Goal: Information Seeking & Learning: Learn about a topic

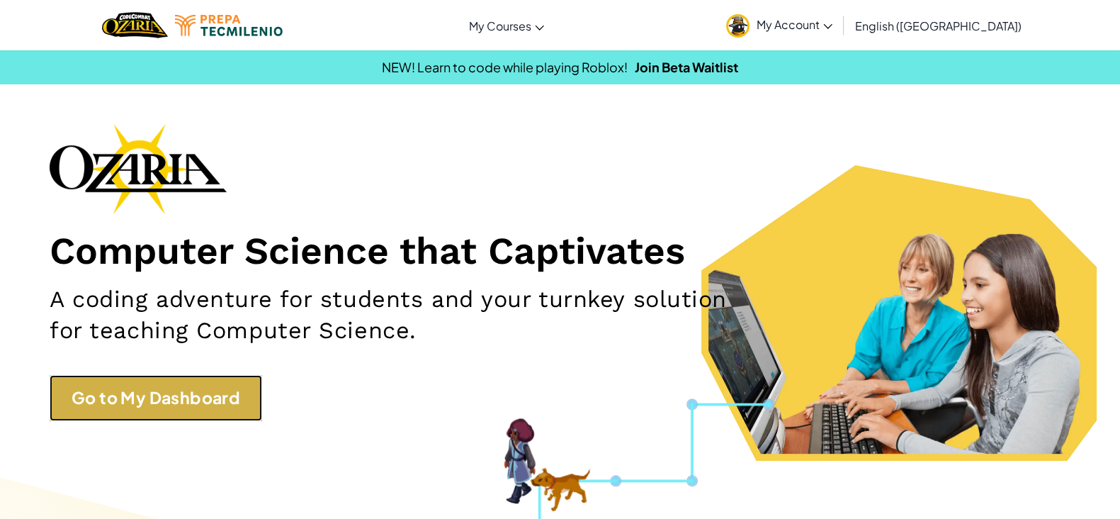
click at [181, 390] on link "Go to My Dashboard" at bounding box center [156, 398] width 213 height 46
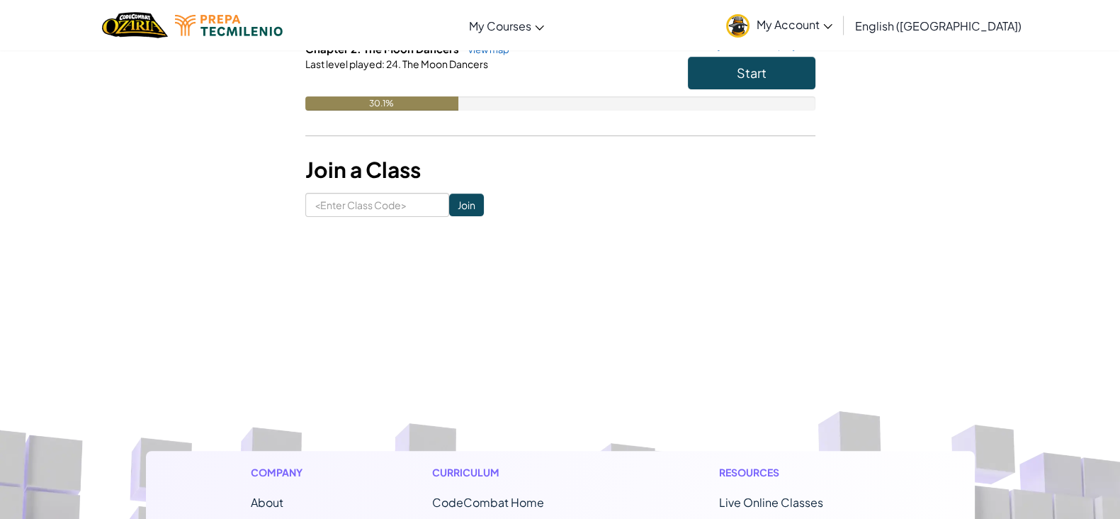
scroll to position [543, 0]
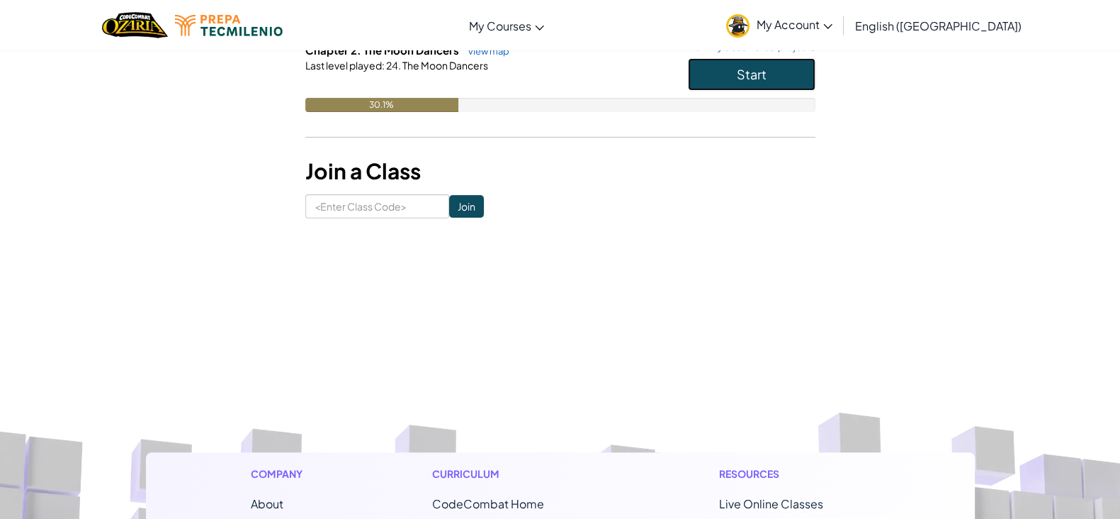
click at [732, 79] on button "Start" at bounding box center [752, 74] width 128 height 33
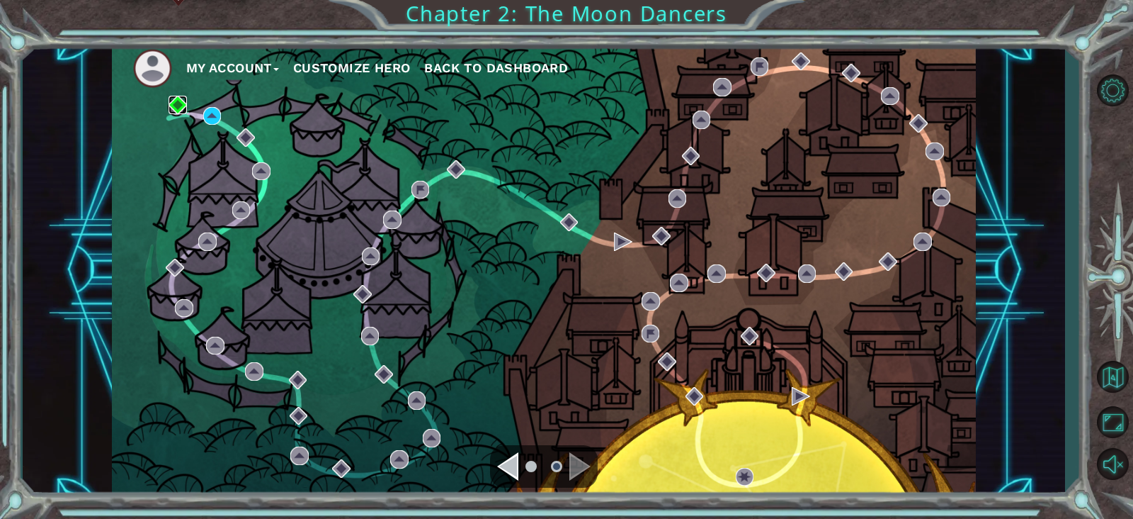
click at [175, 99] on img at bounding box center [178, 105] width 18 height 18
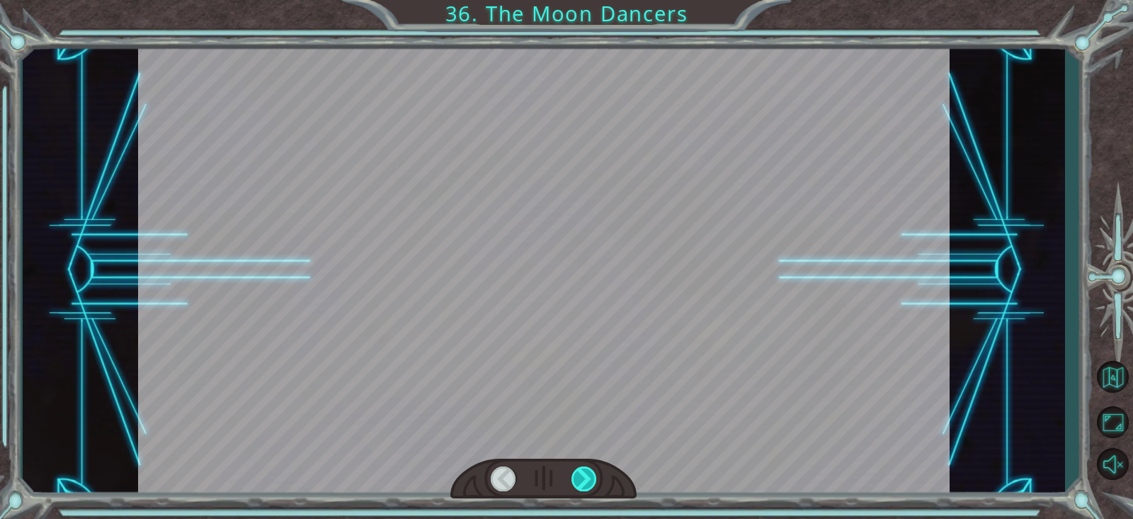
click at [589, 472] on div at bounding box center [585, 478] width 26 height 25
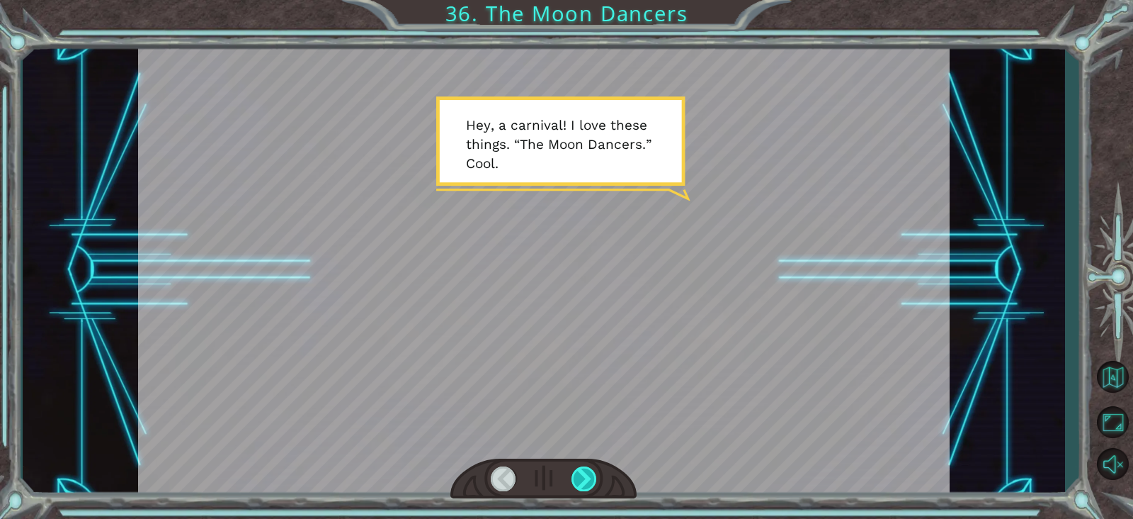
click at [589, 472] on div at bounding box center [585, 478] width 26 height 25
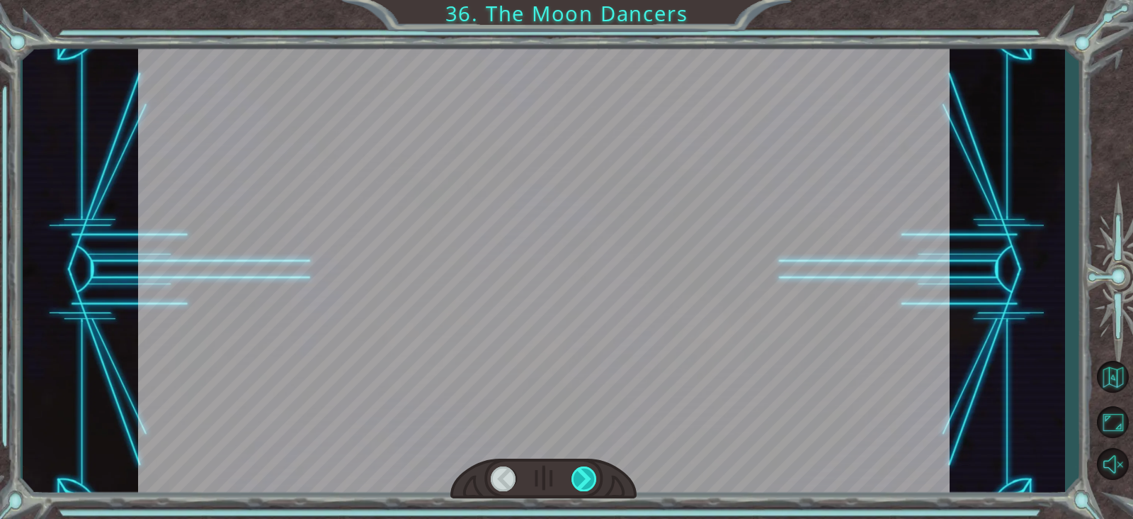
click at [589, 472] on div at bounding box center [585, 478] width 26 height 25
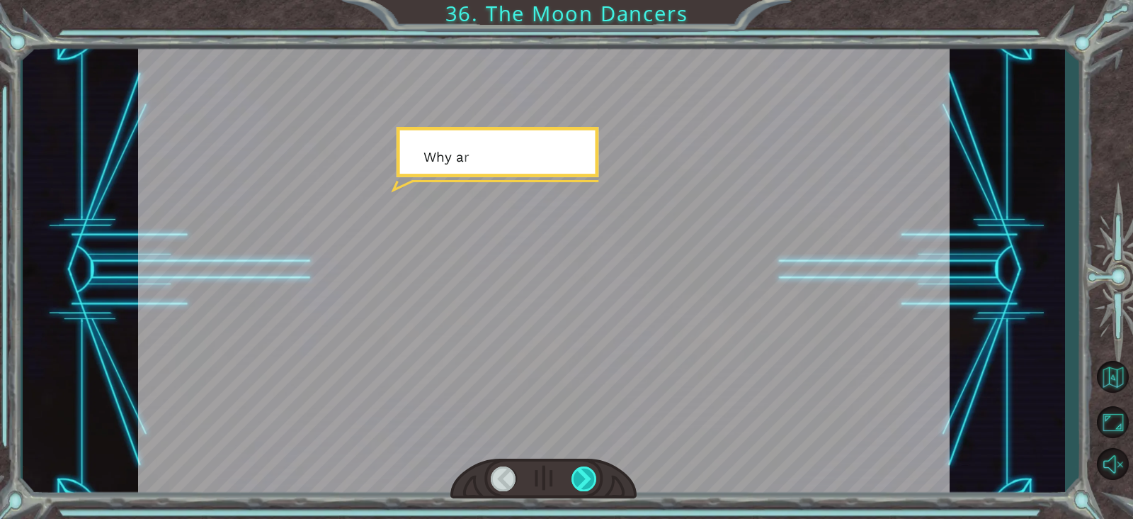
click at [589, 472] on div at bounding box center [585, 478] width 26 height 25
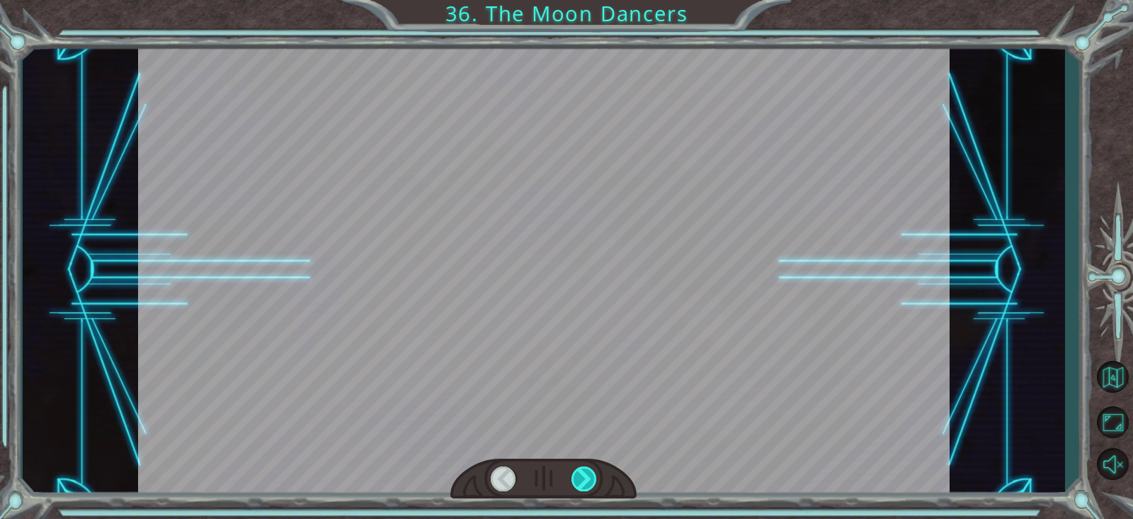
click at [589, 472] on div at bounding box center [585, 478] width 26 height 25
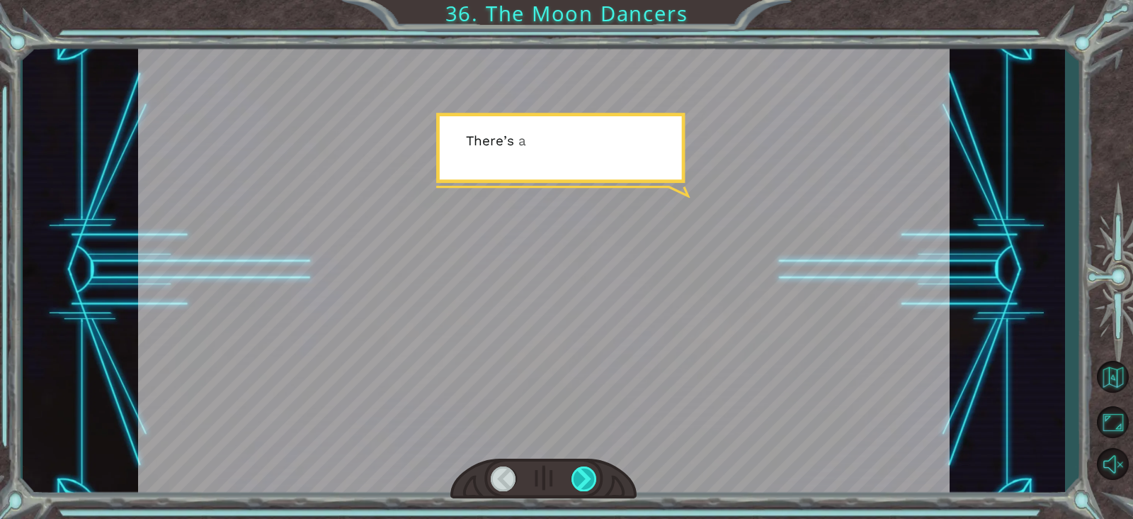
click at [589, 472] on div at bounding box center [585, 478] width 26 height 25
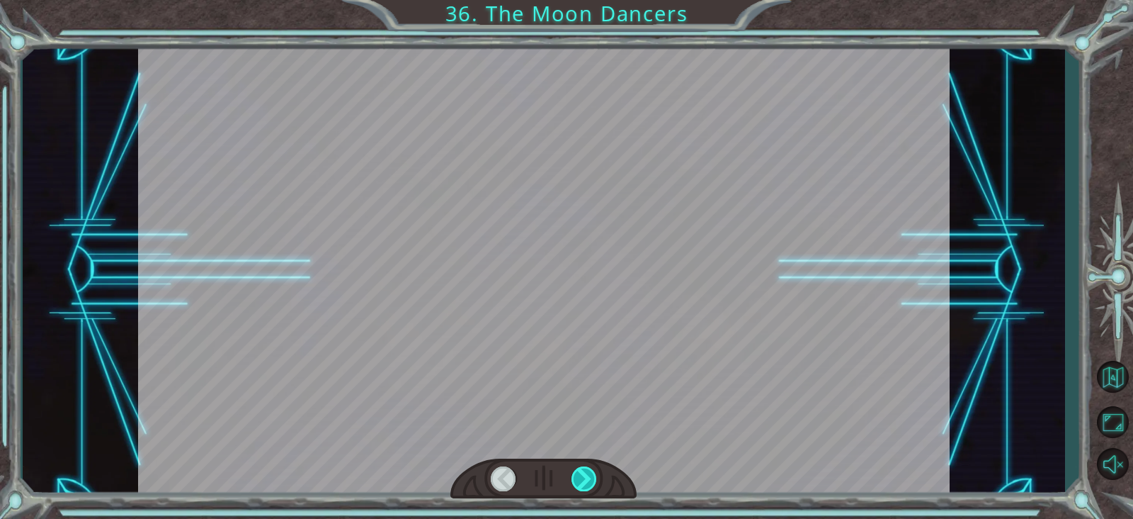
click at [589, 472] on div at bounding box center [585, 478] width 26 height 25
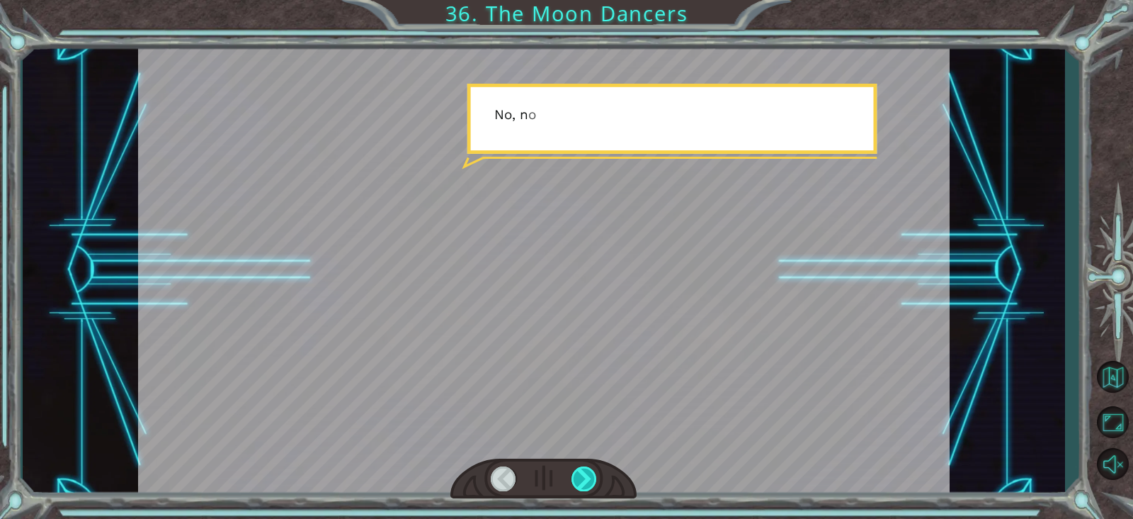
click at [589, 472] on div at bounding box center [585, 478] width 26 height 25
drag, startPoint x: 590, startPoint y: 472, endPoint x: 584, endPoint y: 478, distance: 8.0
click at [584, 478] on div at bounding box center [585, 478] width 26 height 25
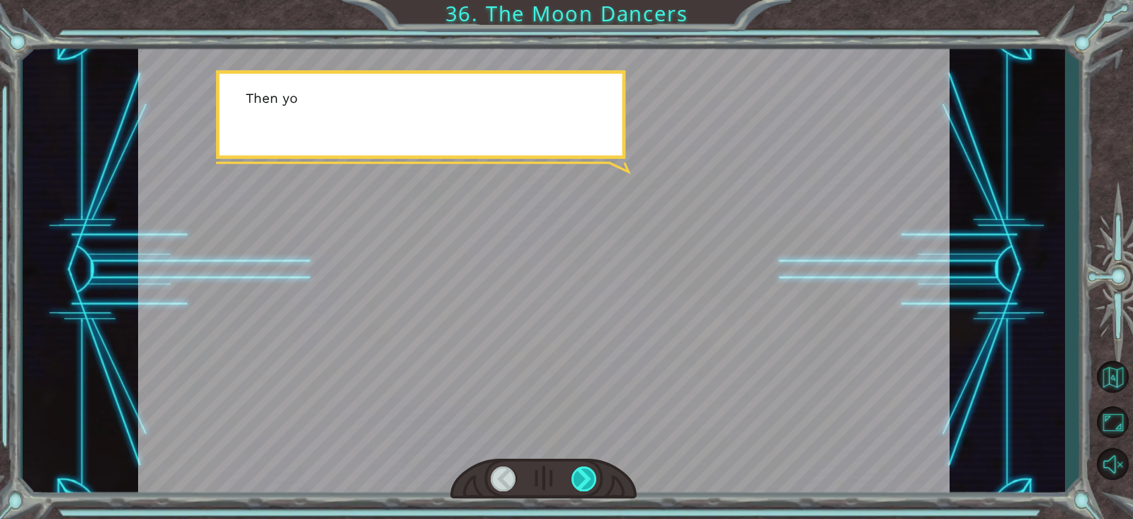
click at [582, 480] on div at bounding box center [585, 478] width 26 height 25
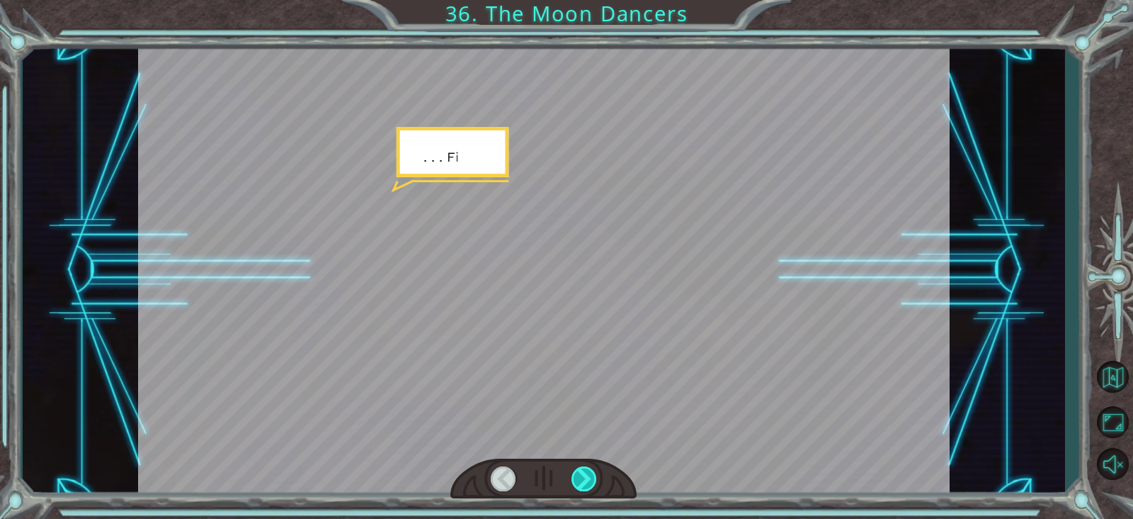
click at [582, 480] on div at bounding box center [585, 478] width 26 height 25
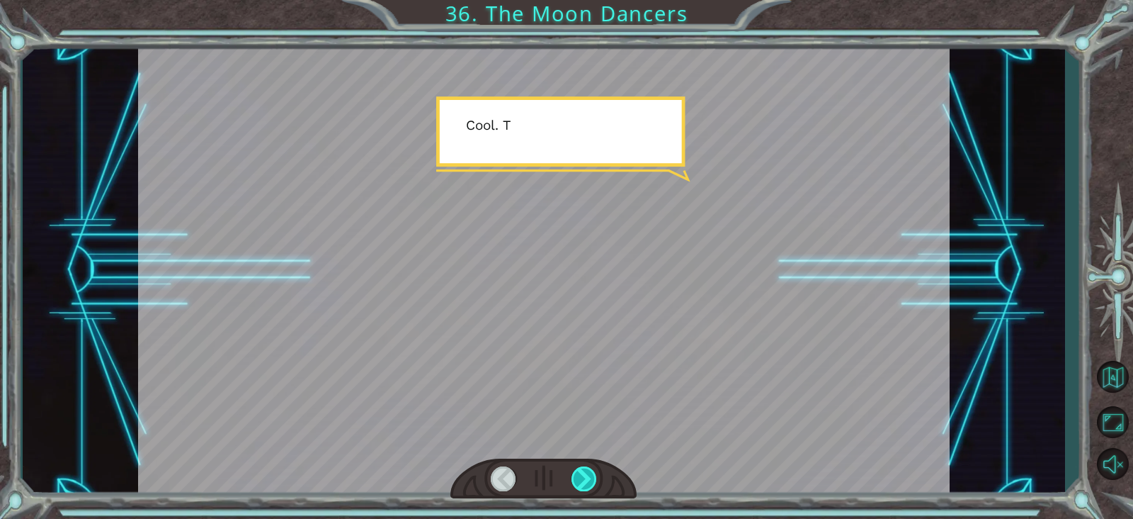
click at [582, 480] on div at bounding box center [585, 478] width 26 height 25
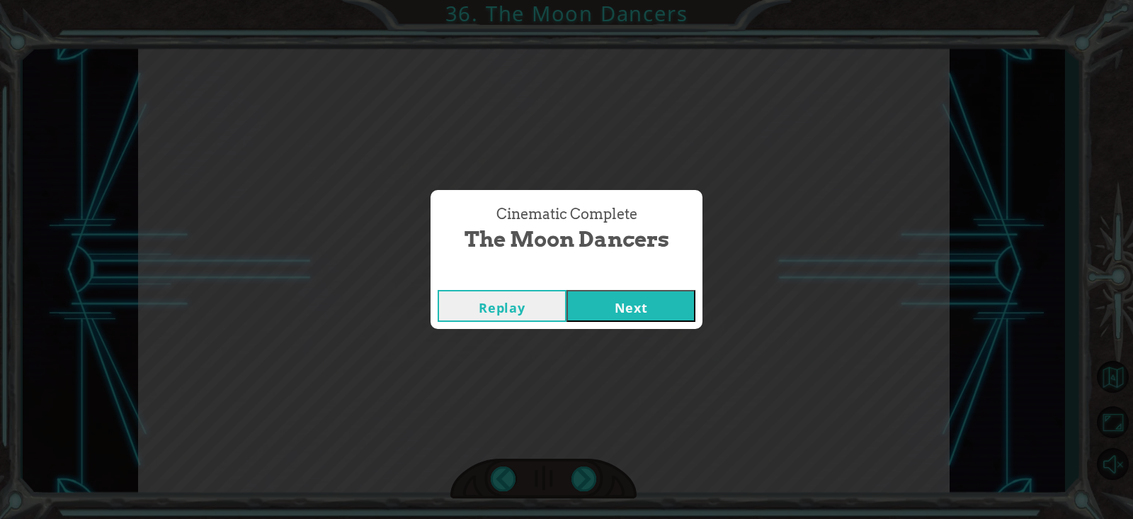
click at [1108, 370] on div "Cinematic Complete The Moon Dancers Replay Next" at bounding box center [566, 259] width 1133 height 519
click at [655, 306] on button "Next" at bounding box center [631, 306] width 129 height 32
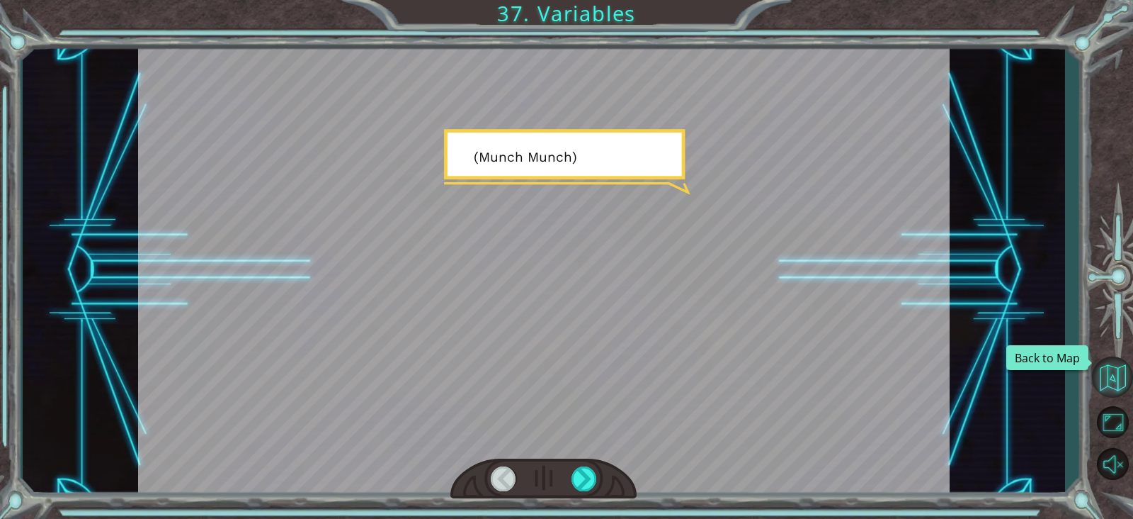
click at [1104, 366] on button "Back to Map" at bounding box center [1112, 376] width 41 height 41
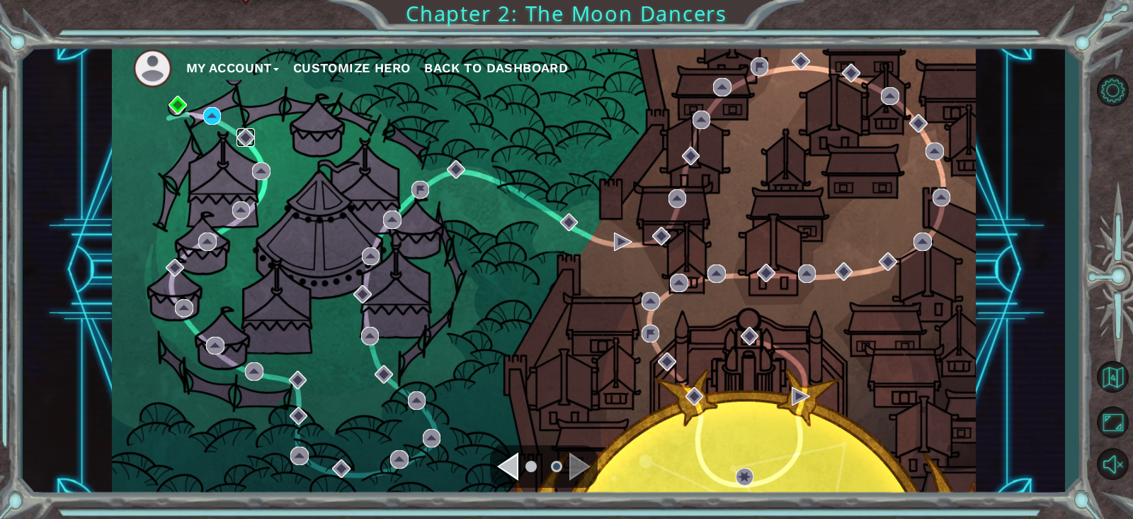
click at [246, 136] on img at bounding box center [246, 137] width 18 height 18
click at [203, 113] on img at bounding box center [212, 116] width 18 height 18
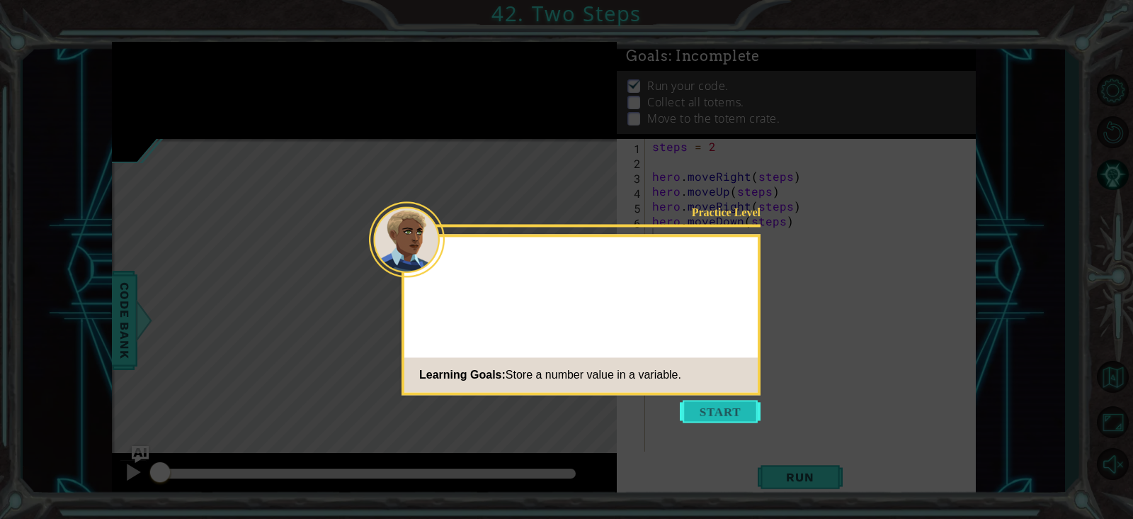
click at [708, 404] on button "Start" at bounding box center [720, 411] width 81 height 23
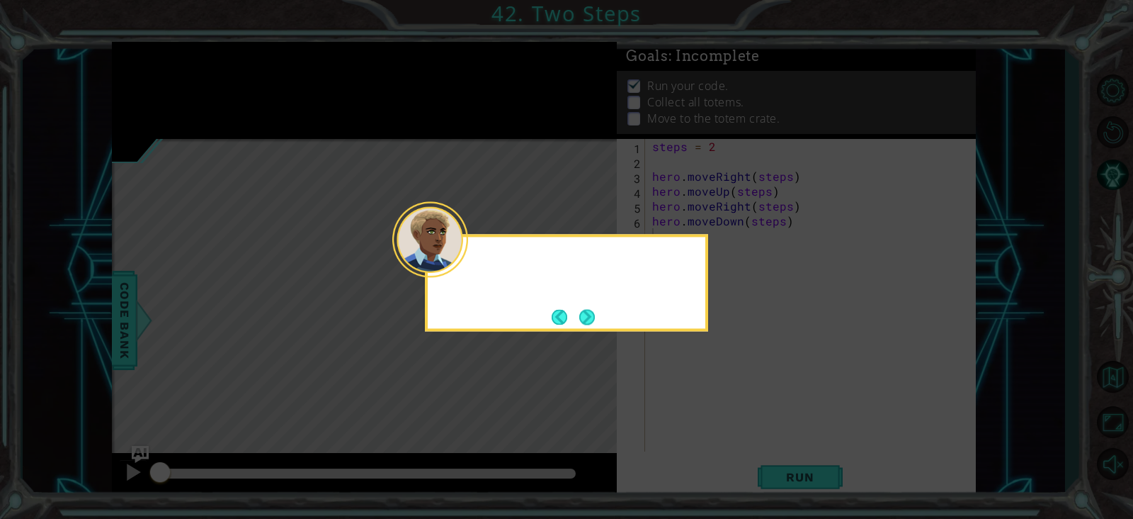
click at [462, 259] on div at bounding box center [430, 239] width 76 height 76
click at [599, 307] on div "I've written a program that" at bounding box center [566, 282] width 283 height 97
click at [594, 310] on button "Next" at bounding box center [587, 317] width 16 height 16
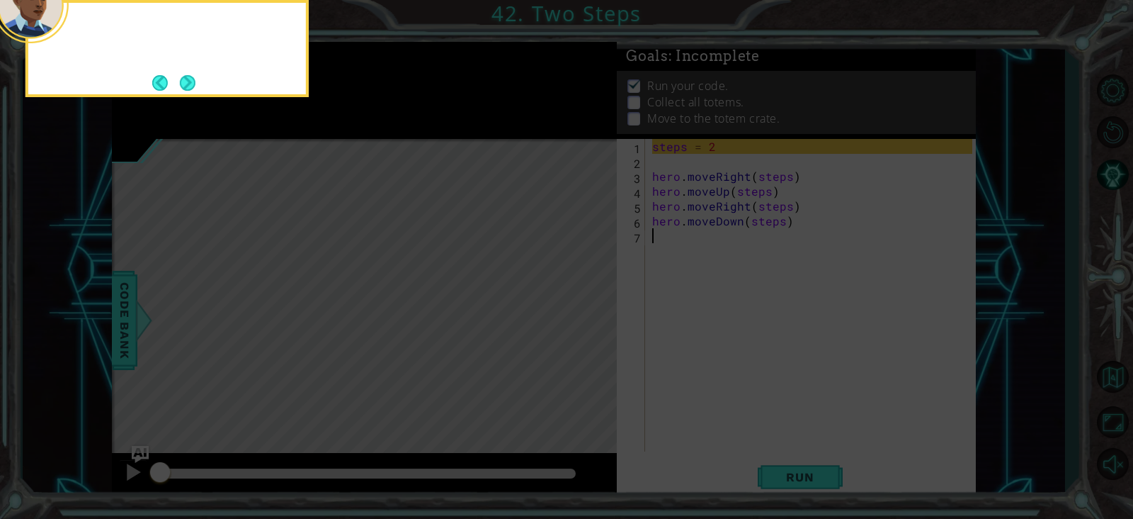
click at [594, 310] on icon at bounding box center [566, 259] width 1133 height 519
click at [185, 97] on icon at bounding box center [566, 259] width 1133 height 519
click at [185, 95] on div "Here you can see a variable called steps assigned to the number" at bounding box center [167, 48] width 283 height 97
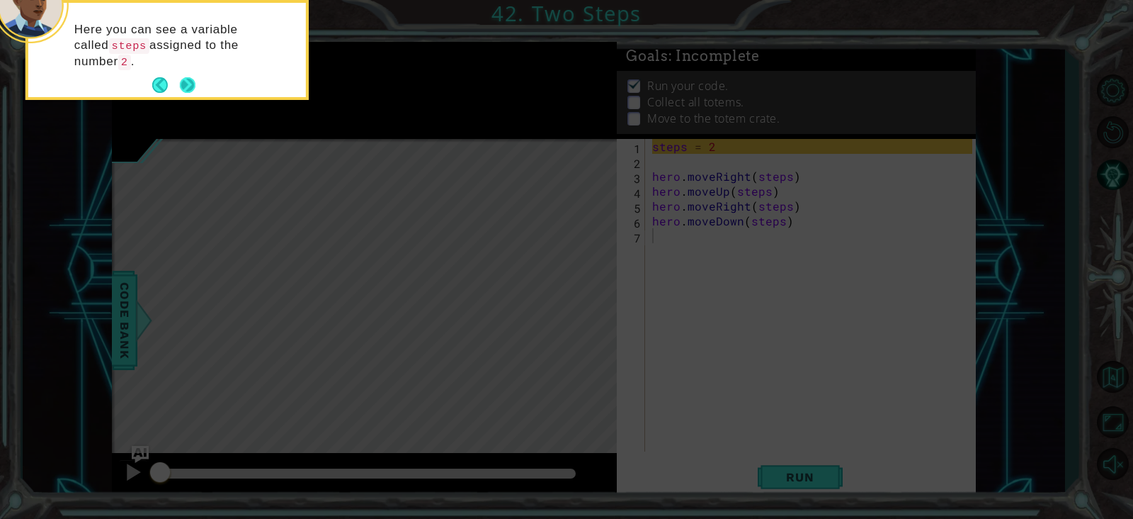
click at [186, 84] on button "Next" at bounding box center [188, 85] width 16 height 16
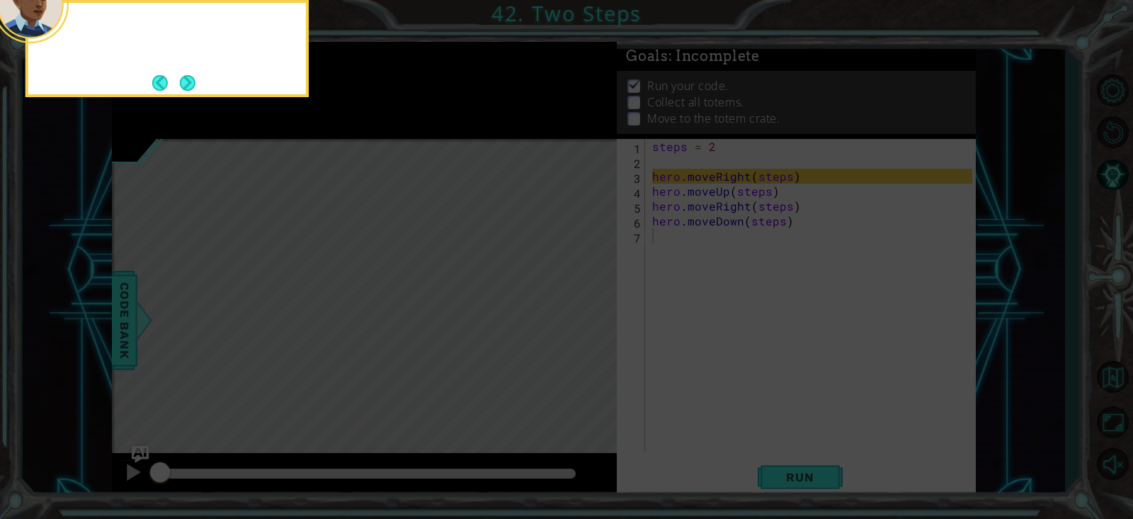
click at [186, 84] on button "Next" at bounding box center [188, 83] width 16 height 16
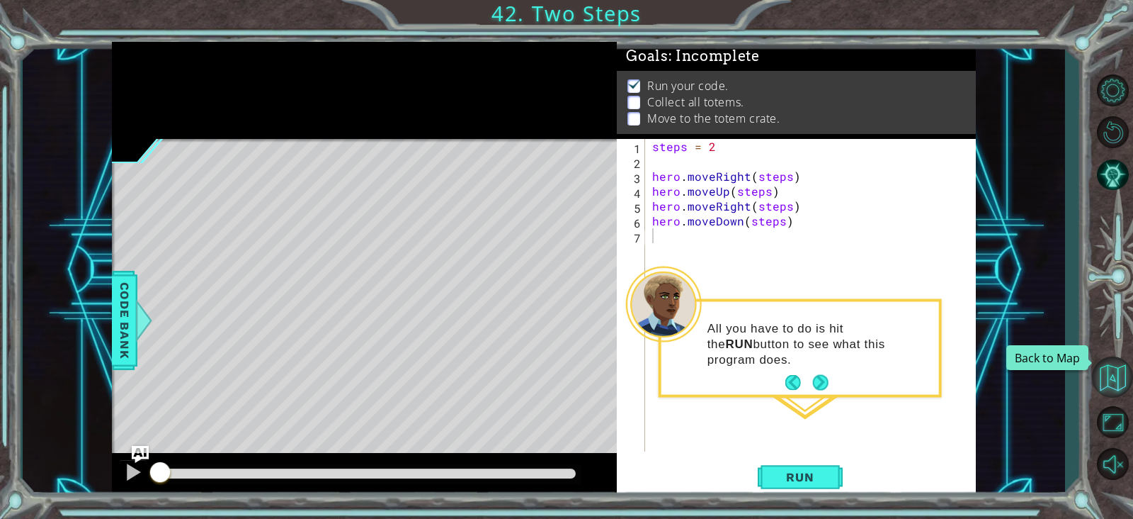
click at [1119, 368] on button "Back to Map" at bounding box center [1112, 376] width 41 height 41
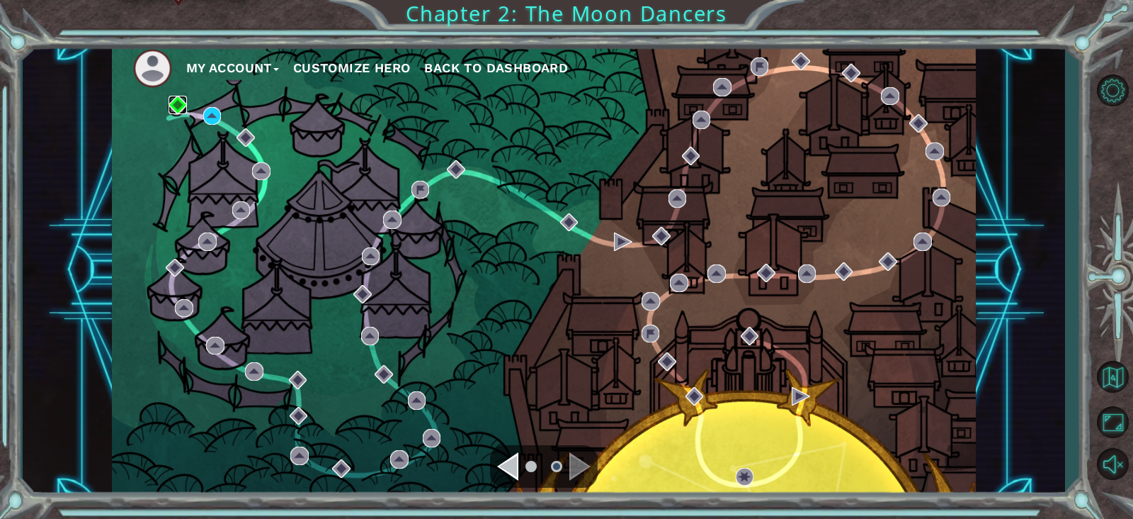
click at [173, 103] on img at bounding box center [178, 105] width 18 height 18
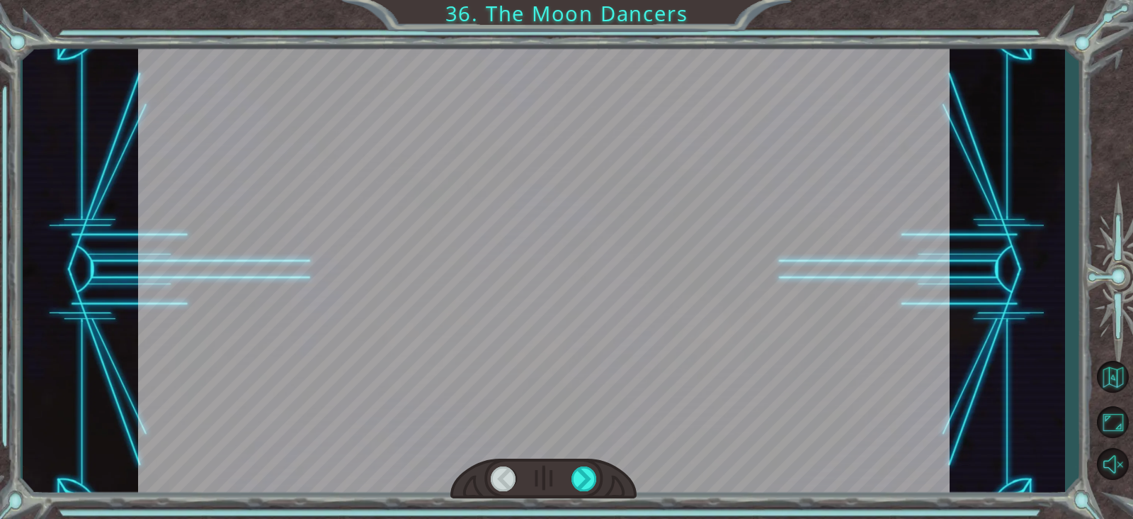
click at [569, 477] on div at bounding box center [544, 478] width 186 height 41
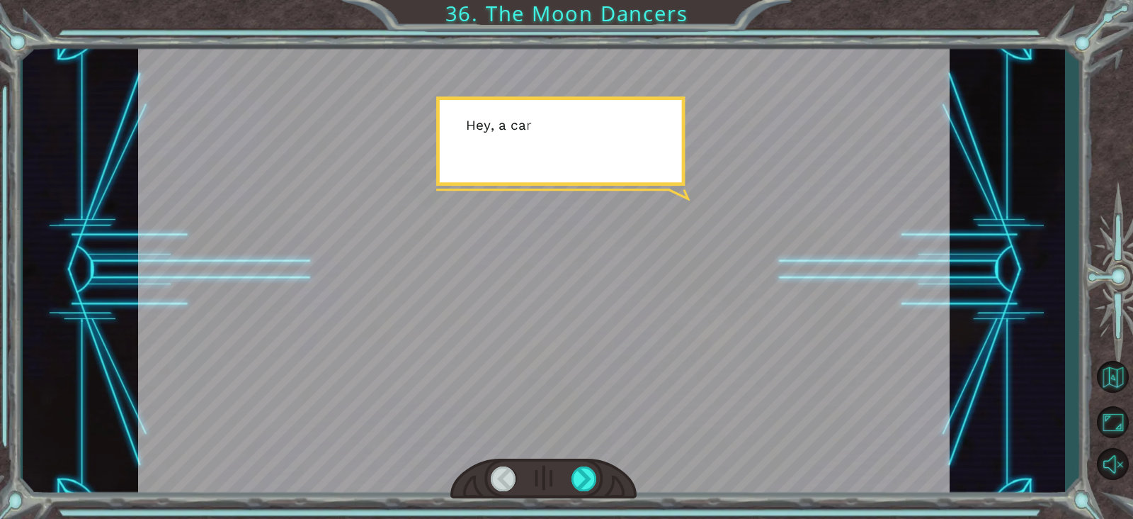
click at [569, 477] on div at bounding box center [544, 478] width 186 height 41
click at [578, 477] on div at bounding box center [585, 478] width 26 height 25
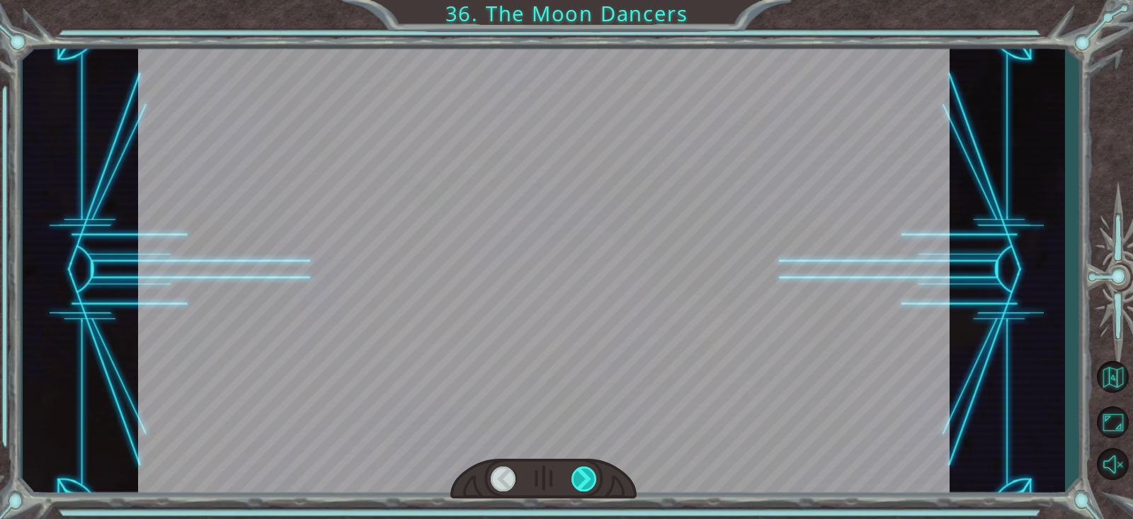
click at [578, 477] on div at bounding box center [585, 478] width 26 height 25
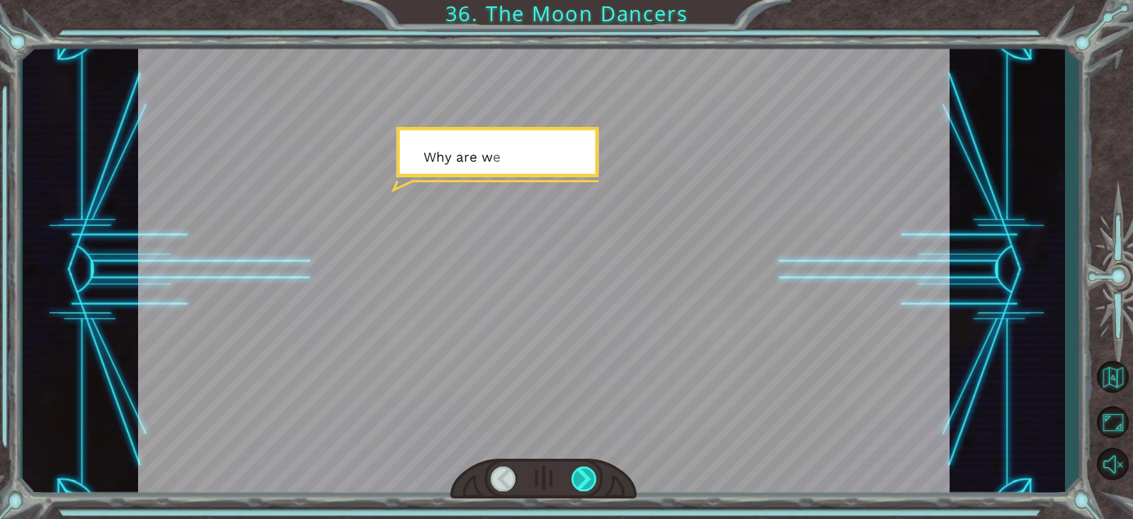
click at [578, 477] on div at bounding box center [585, 478] width 26 height 25
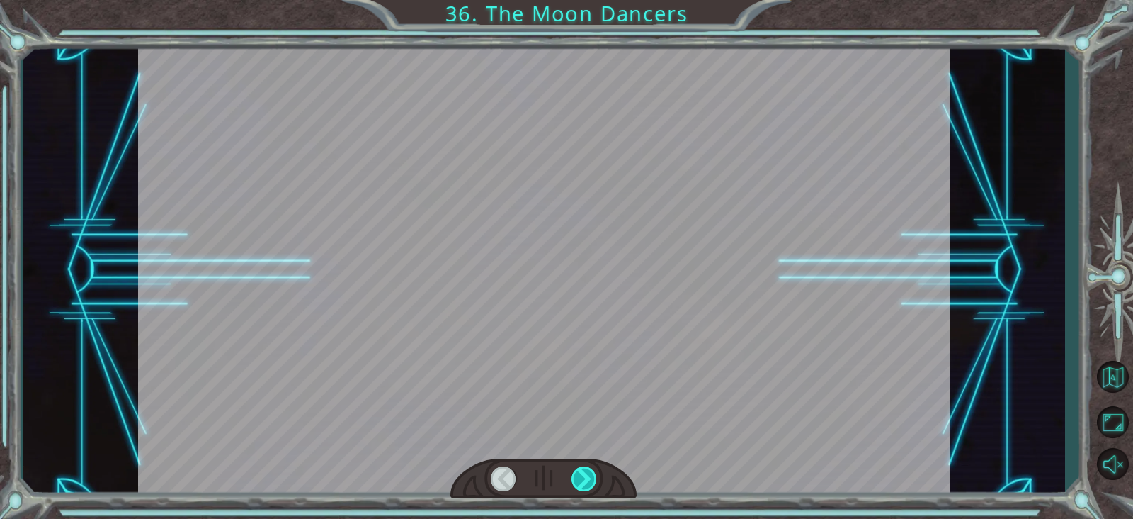
click at [578, 477] on div at bounding box center [585, 478] width 26 height 25
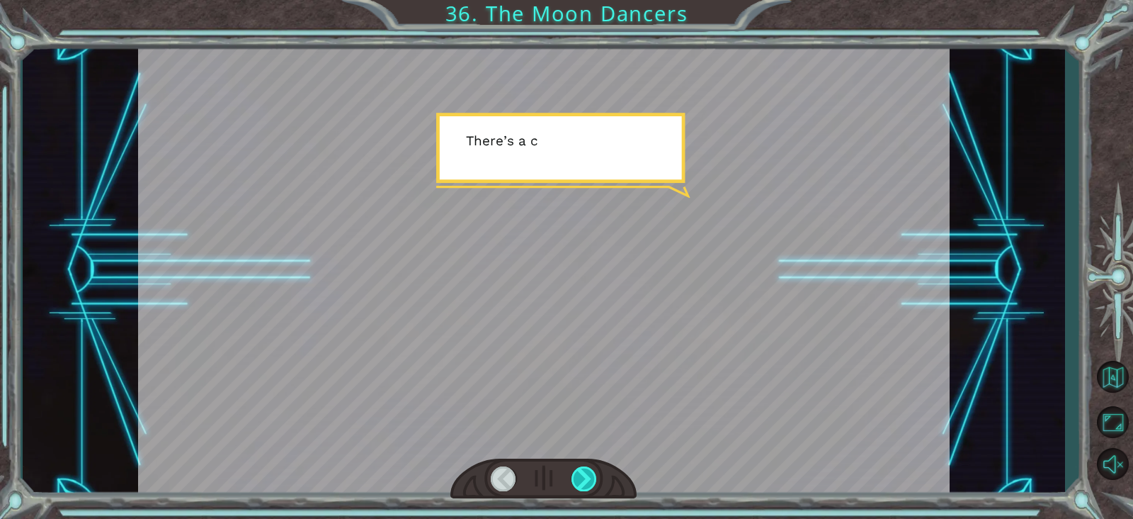
click at [578, 477] on div at bounding box center [585, 478] width 26 height 25
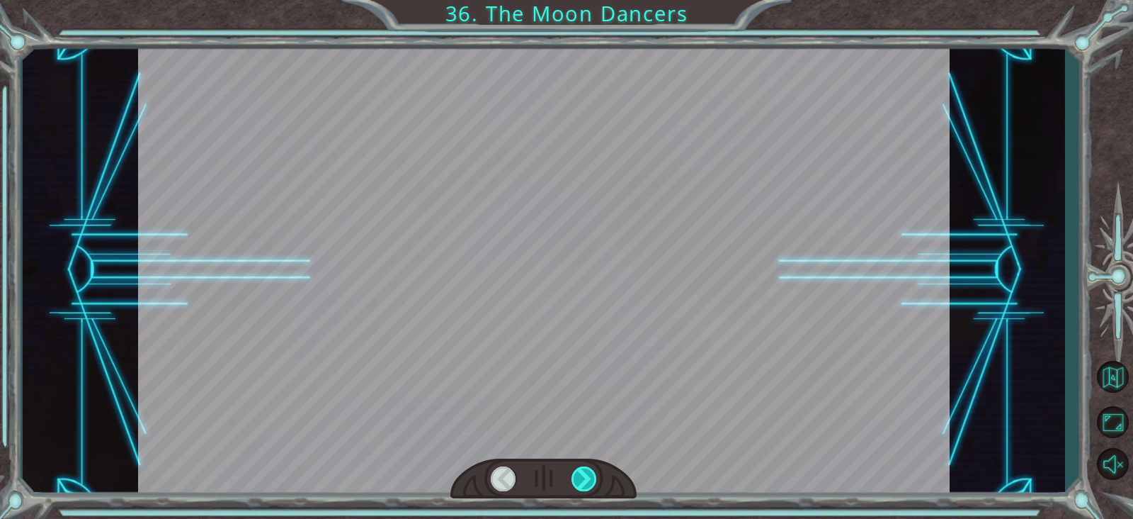
click at [578, 477] on div at bounding box center [585, 478] width 26 height 25
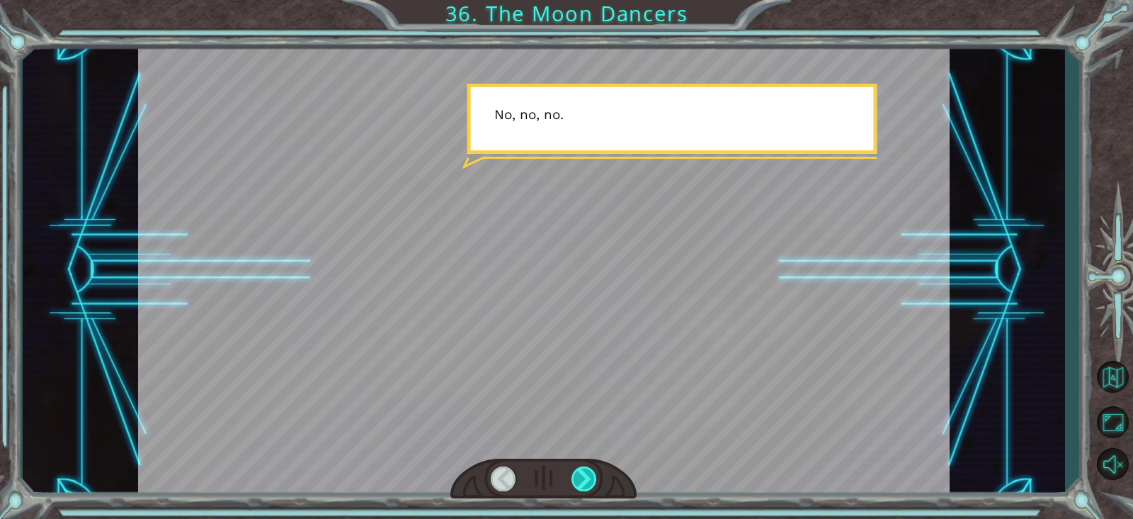
click at [578, 477] on div at bounding box center [585, 478] width 26 height 25
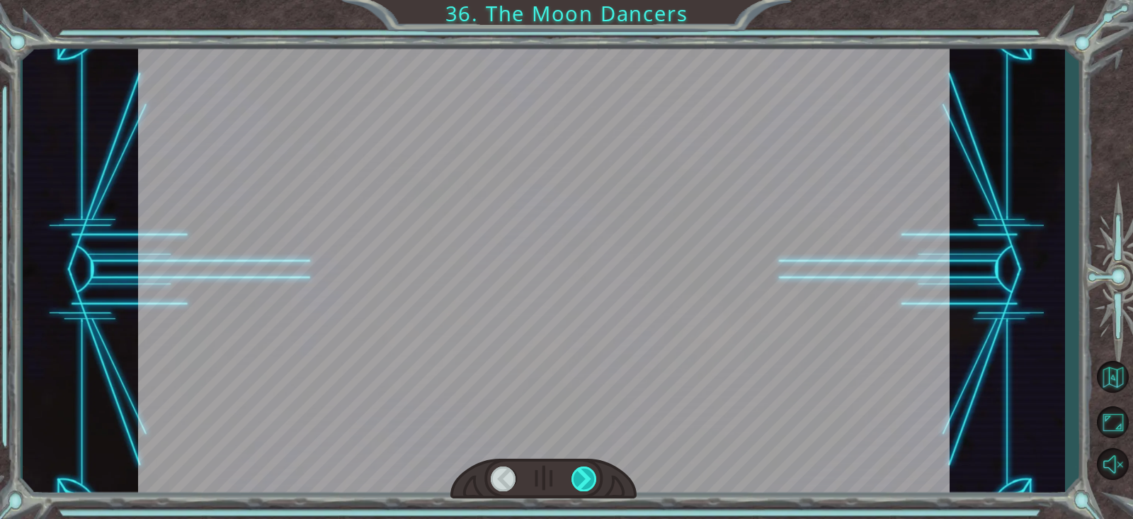
click at [578, 477] on div at bounding box center [585, 478] width 26 height 25
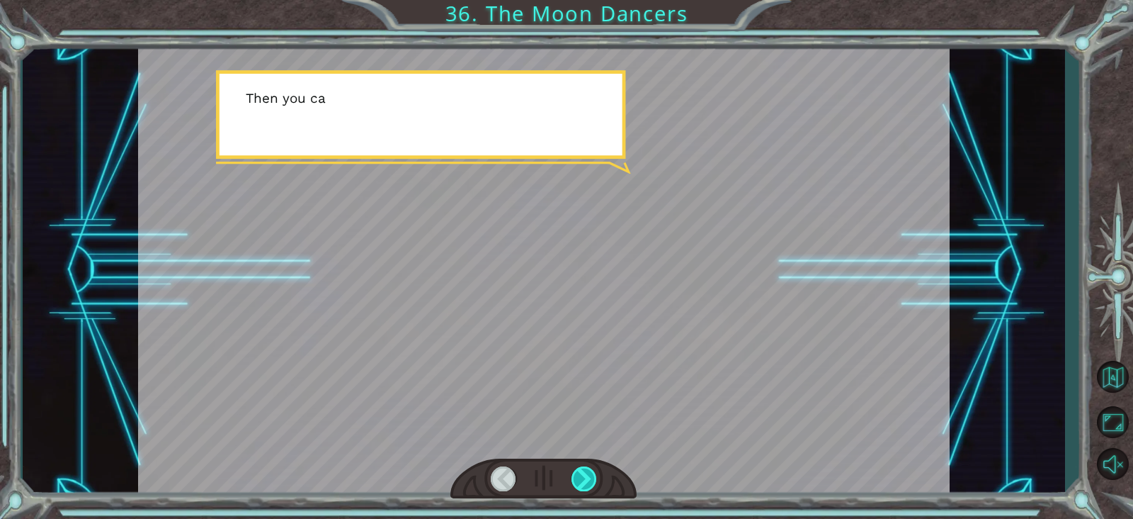
click at [578, 477] on div at bounding box center [585, 478] width 26 height 25
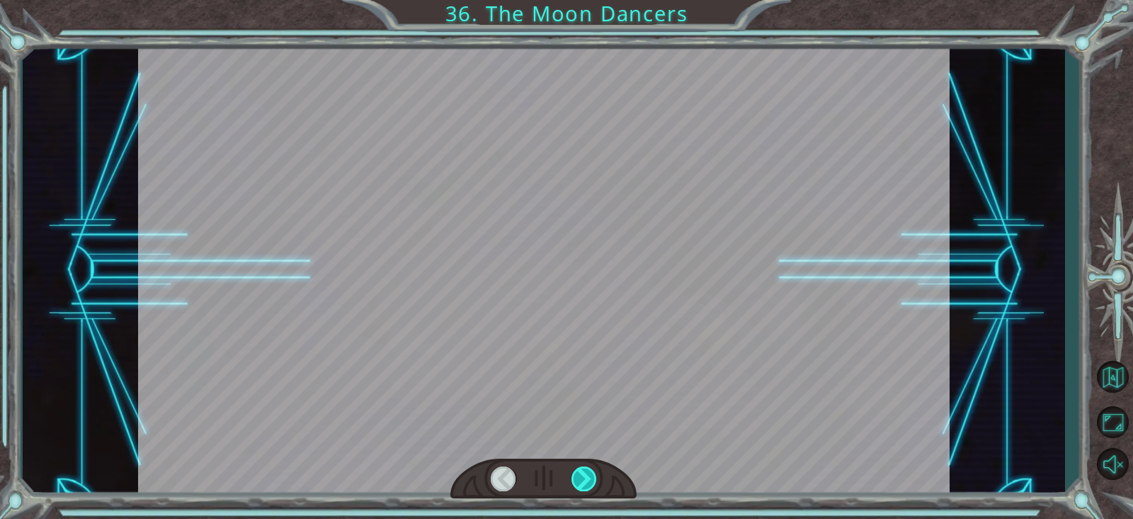
click at [578, 477] on div at bounding box center [585, 478] width 26 height 25
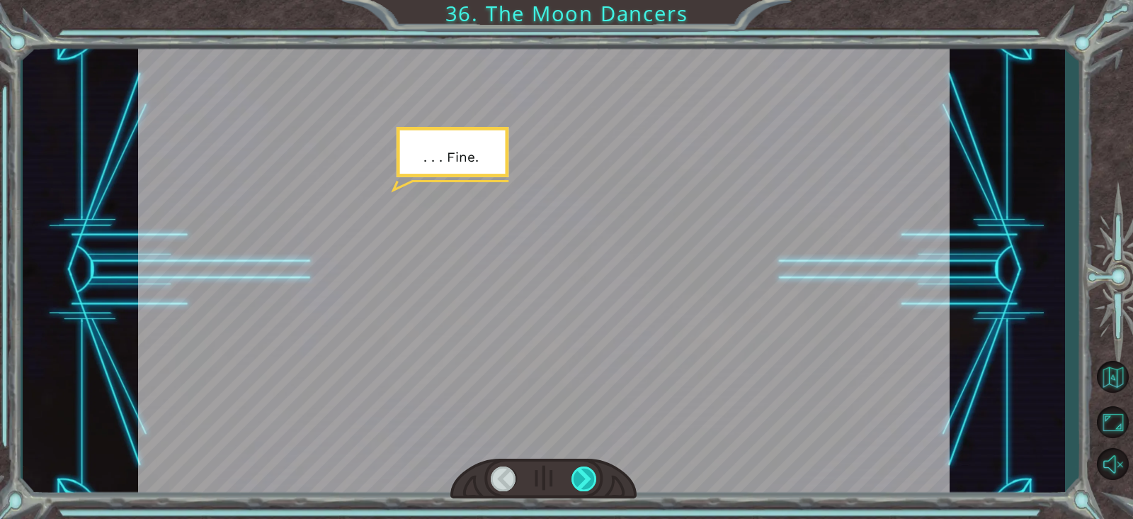
click at [578, 477] on div at bounding box center [585, 478] width 26 height 25
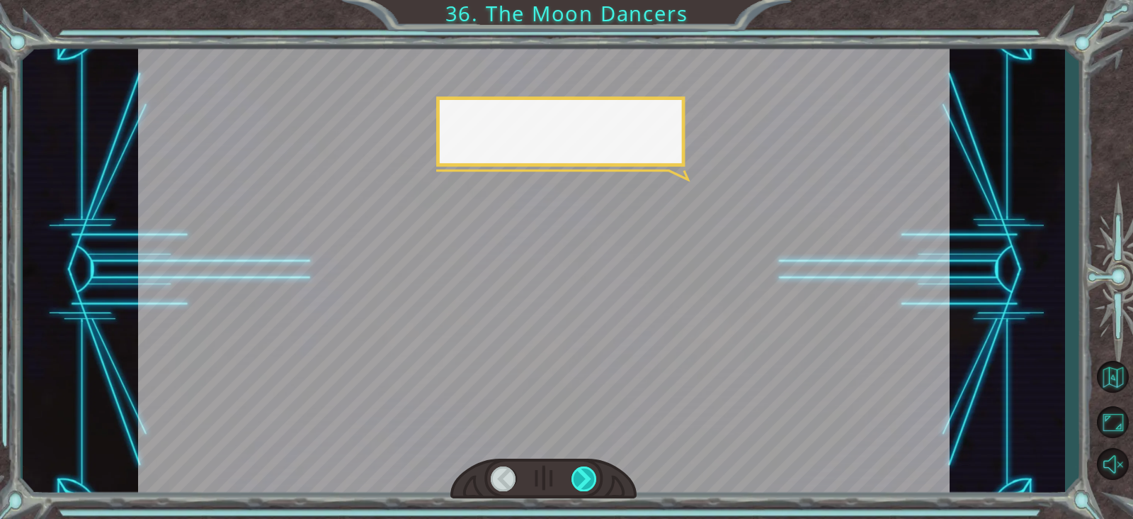
click at [578, 477] on div at bounding box center [585, 478] width 26 height 25
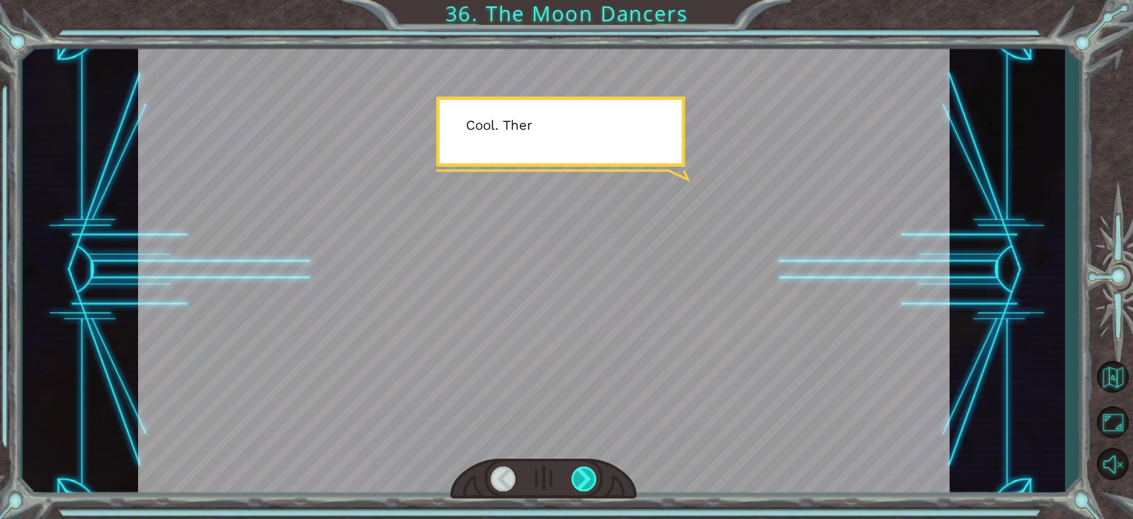
click at [578, 477] on div at bounding box center [585, 478] width 26 height 25
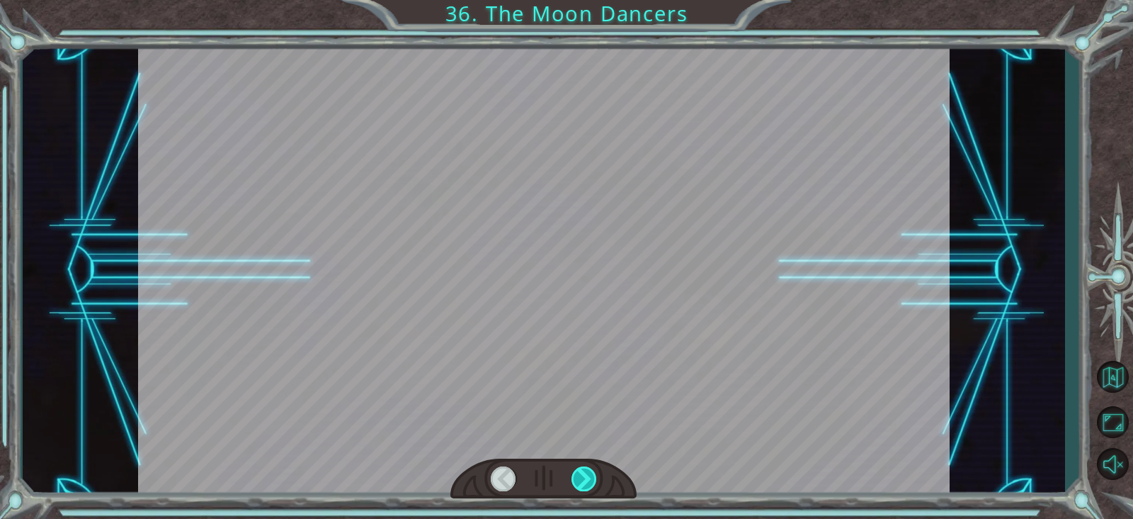
click at [578, 477] on div at bounding box center [585, 478] width 26 height 25
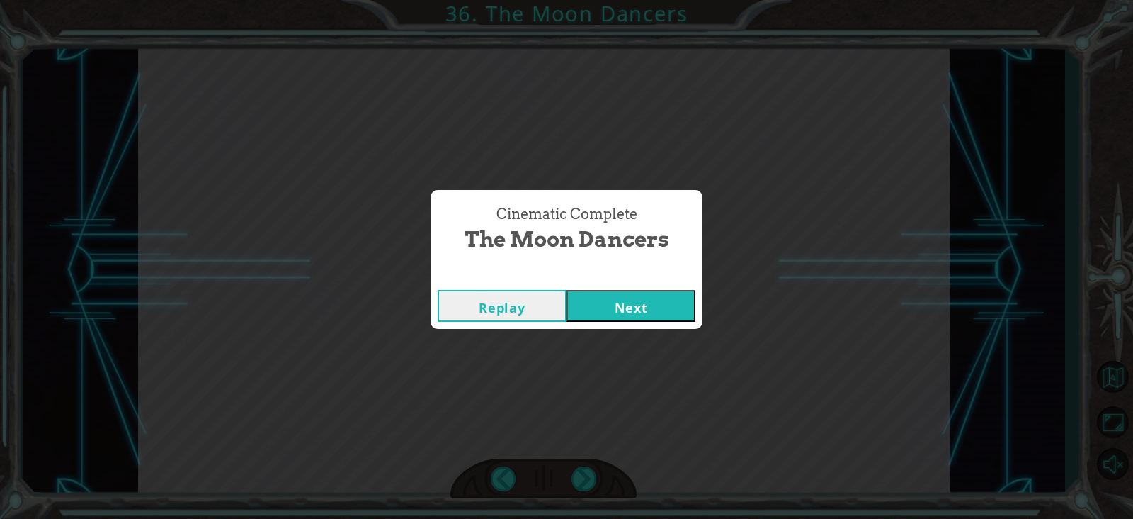
click at [658, 302] on button "Next" at bounding box center [631, 306] width 129 height 32
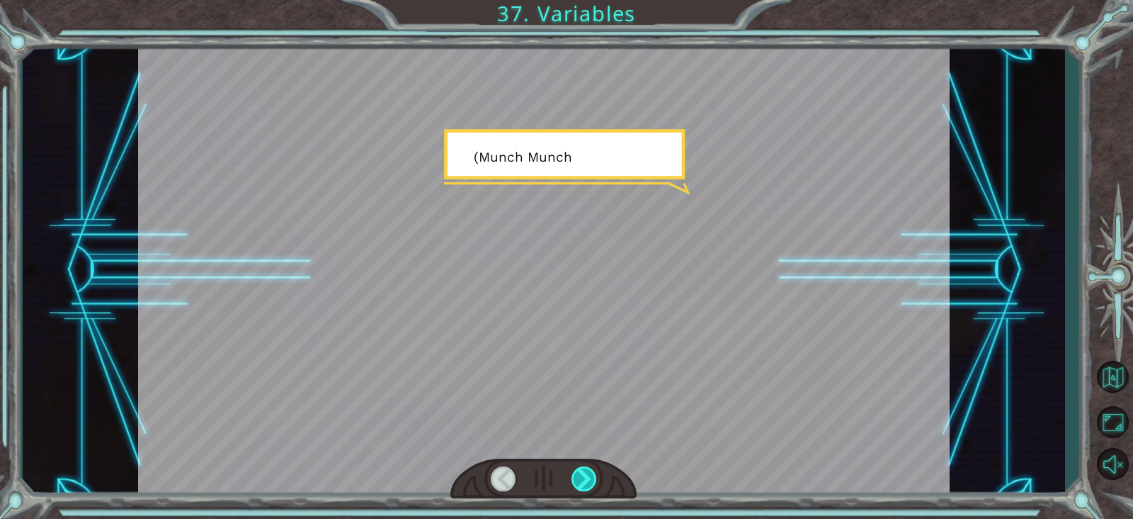
click at [591, 471] on div at bounding box center [585, 478] width 26 height 25
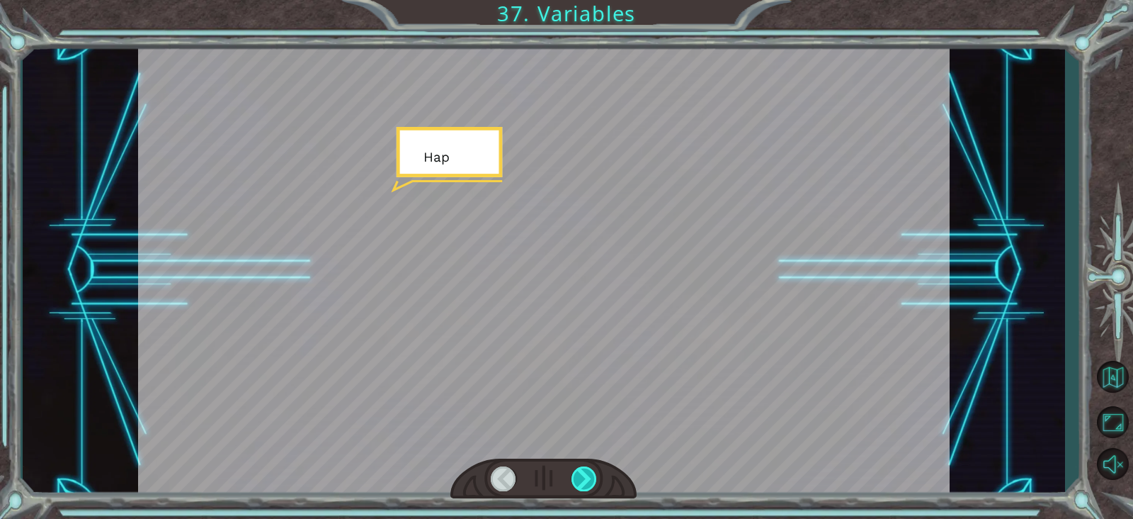
click at [591, 471] on div at bounding box center [585, 478] width 26 height 25
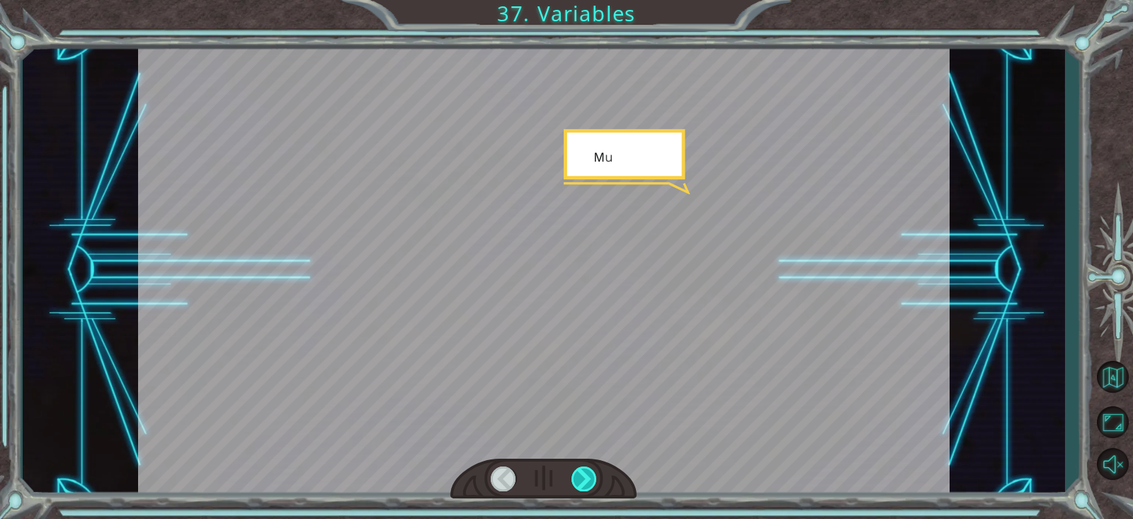
click at [591, 471] on div at bounding box center [585, 478] width 26 height 25
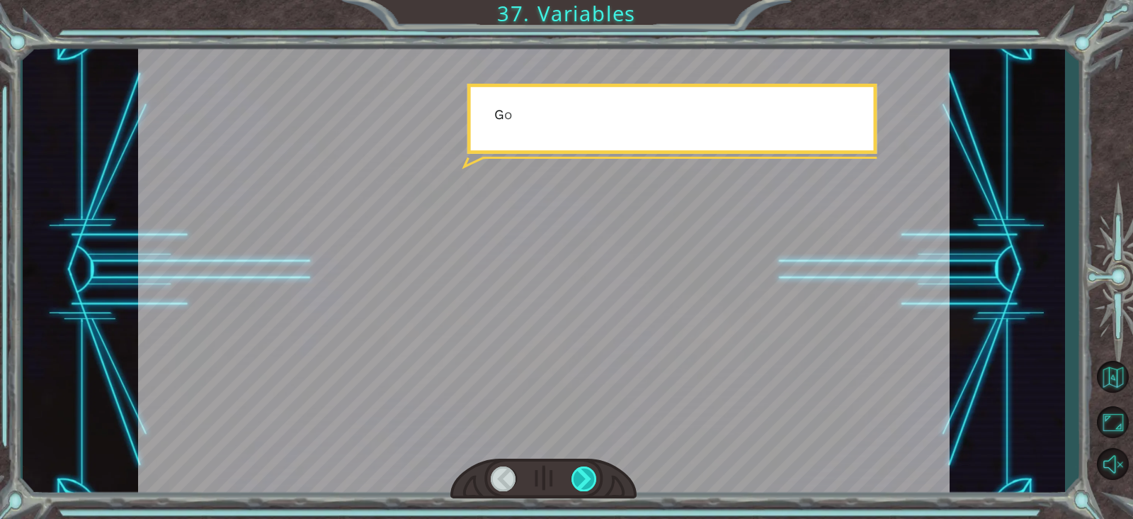
click at [591, 471] on div at bounding box center [585, 478] width 26 height 25
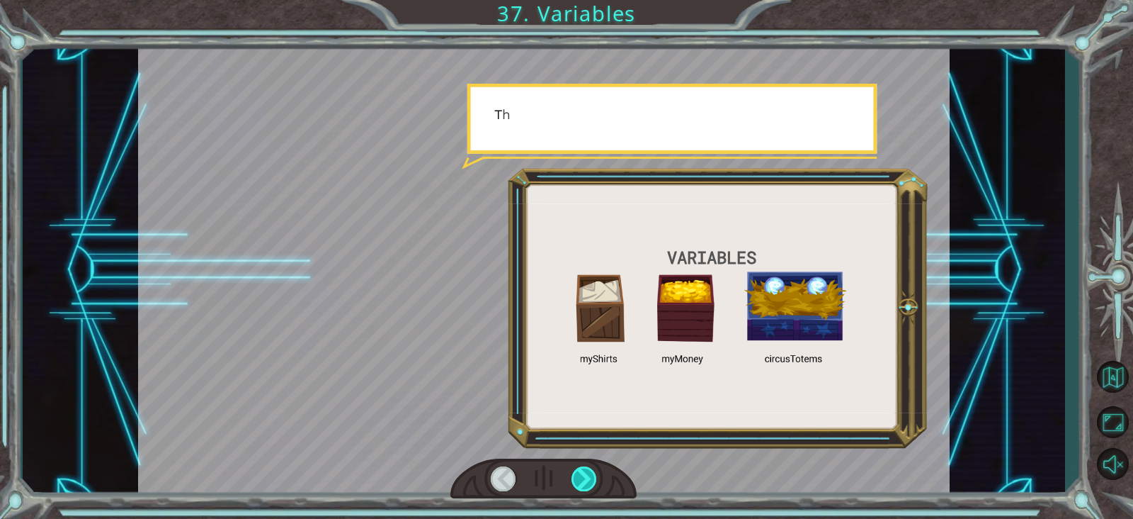
click at [591, 471] on div at bounding box center [585, 478] width 26 height 25
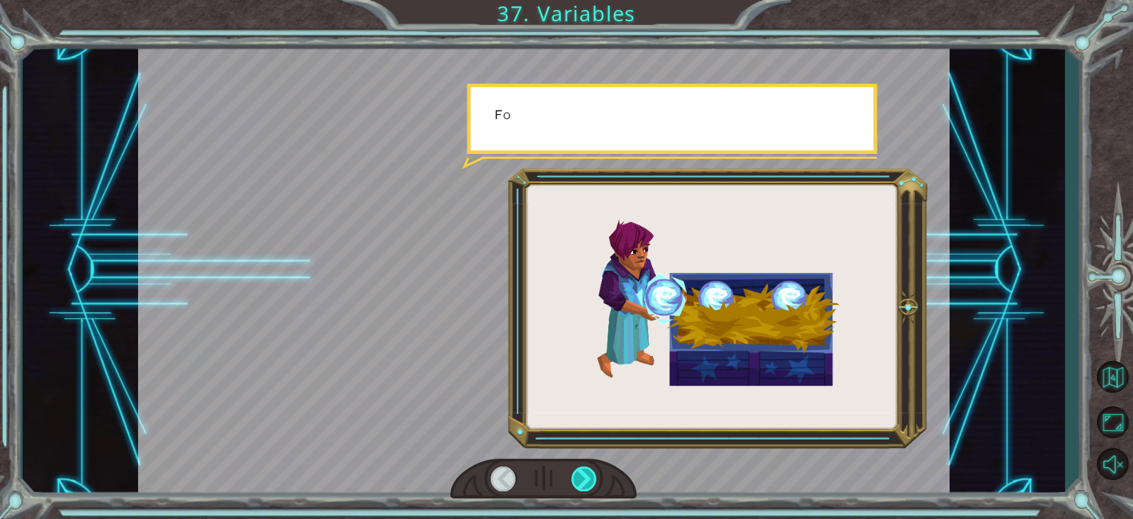
click at [591, 471] on div at bounding box center [585, 478] width 26 height 25
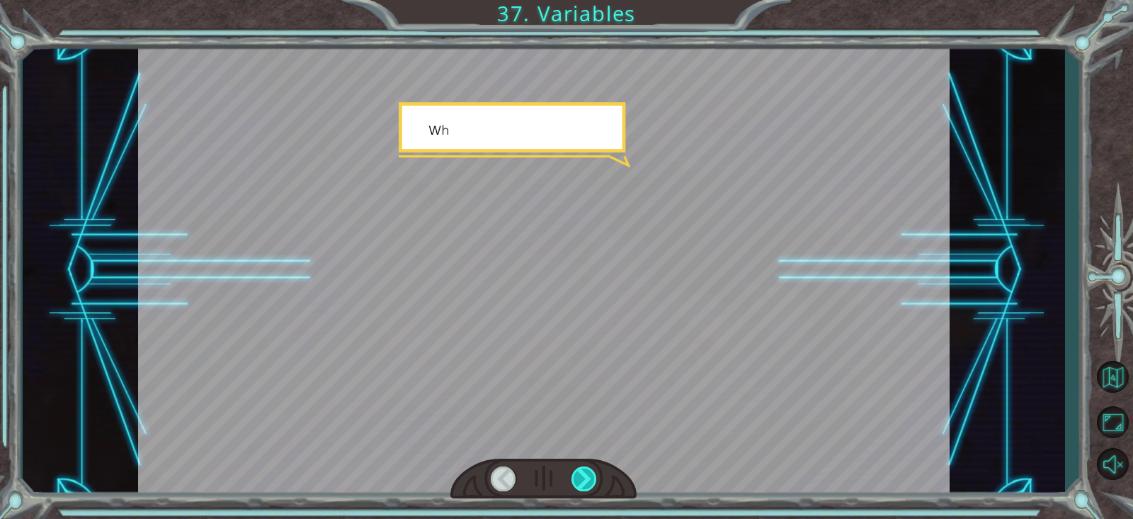
click at [591, 471] on div at bounding box center [585, 478] width 26 height 25
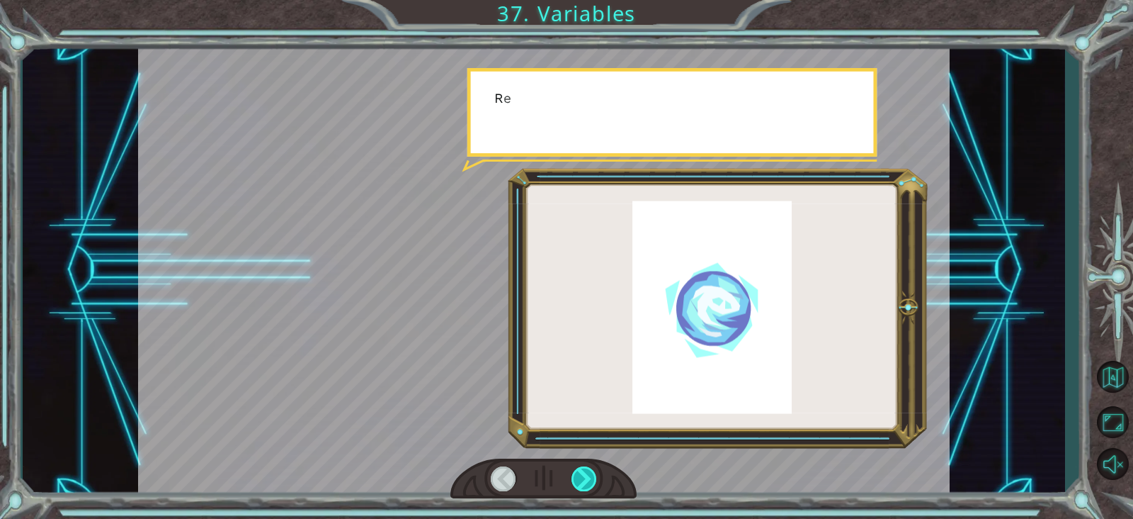
click at [591, 471] on div at bounding box center [585, 478] width 26 height 25
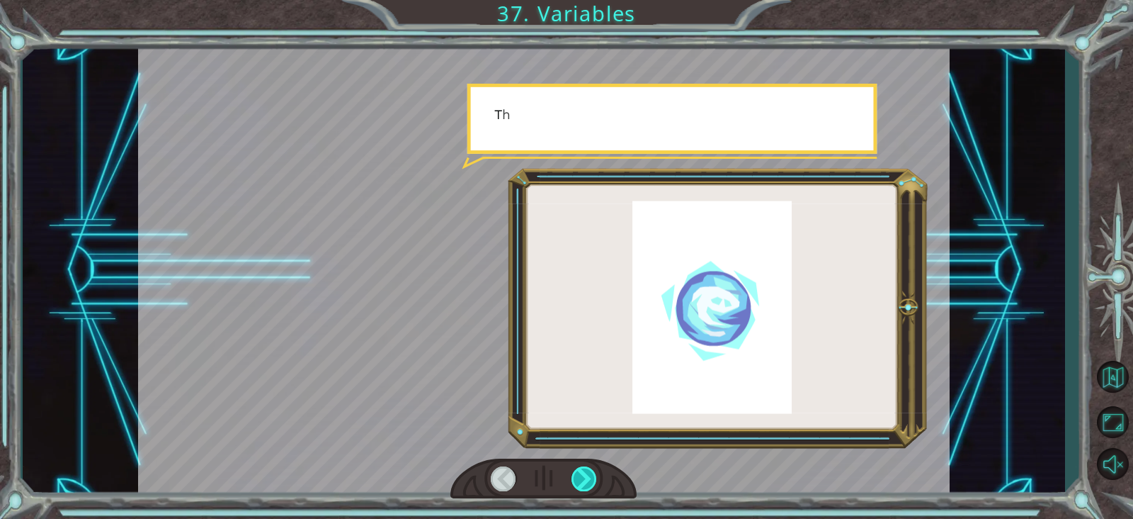
click at [591, 471] on div at bounding box center [585, 478] width 26 height 25
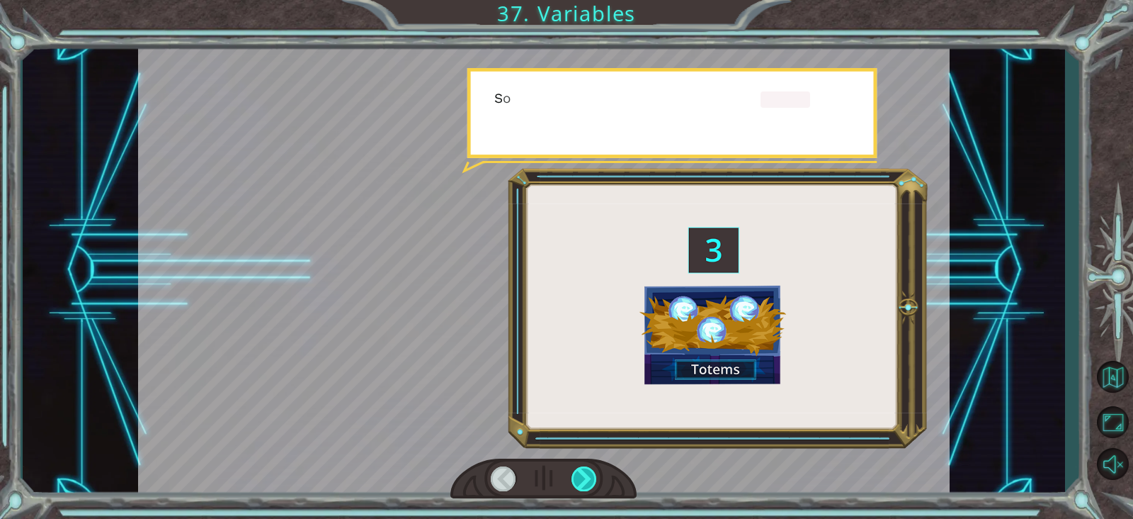
click at [591, 471] on div at bounding box center [585, 478] width 26 height 25
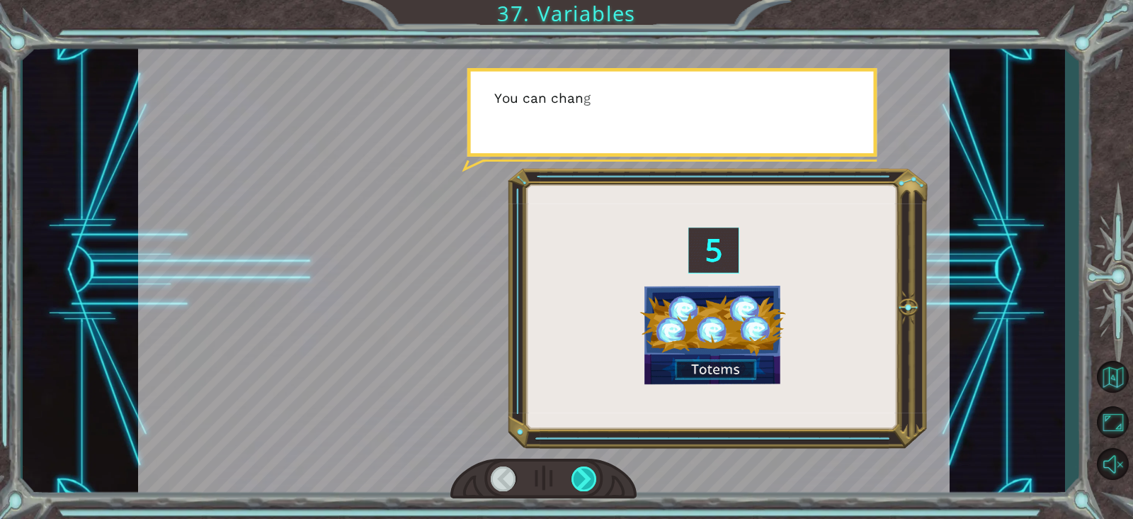
click at [591, 471] on div at bounding box center [585, 478] width 26 height 25
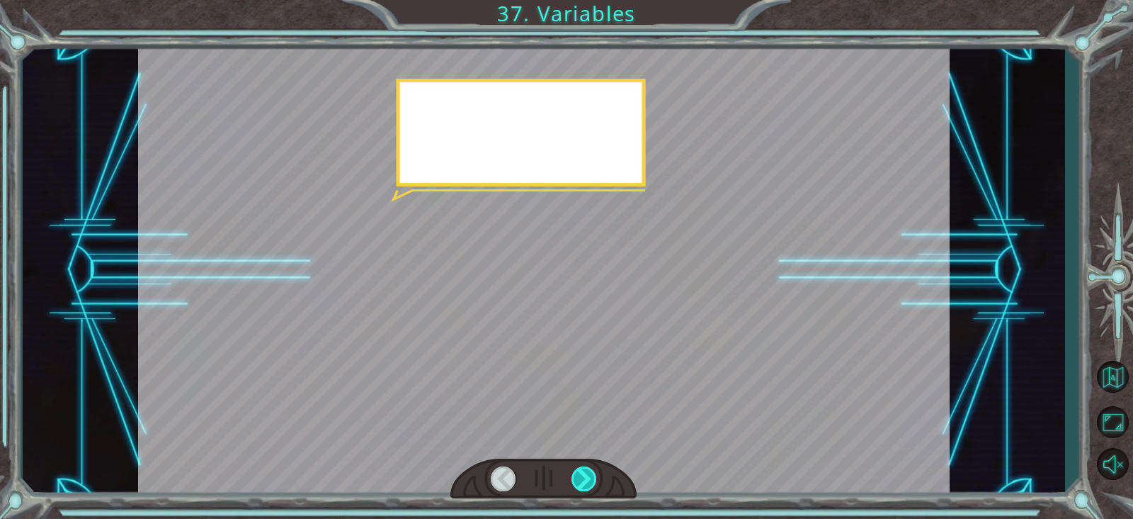
click at [591, 471] on div at bounding box center [585, 478] width 26 height 25
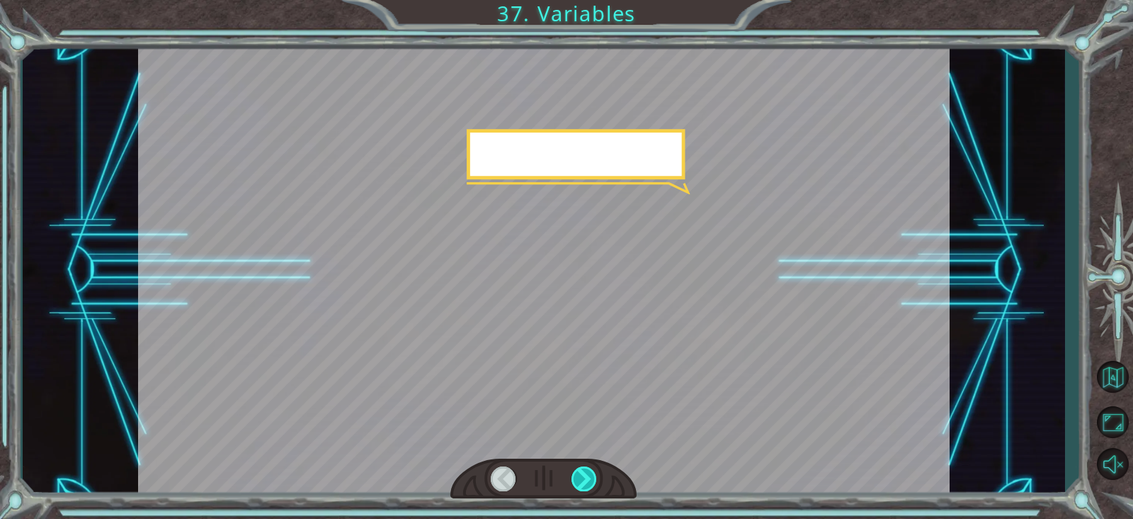
click at [591, 471] on div at bounding box center [585, 478] width 26 height 25
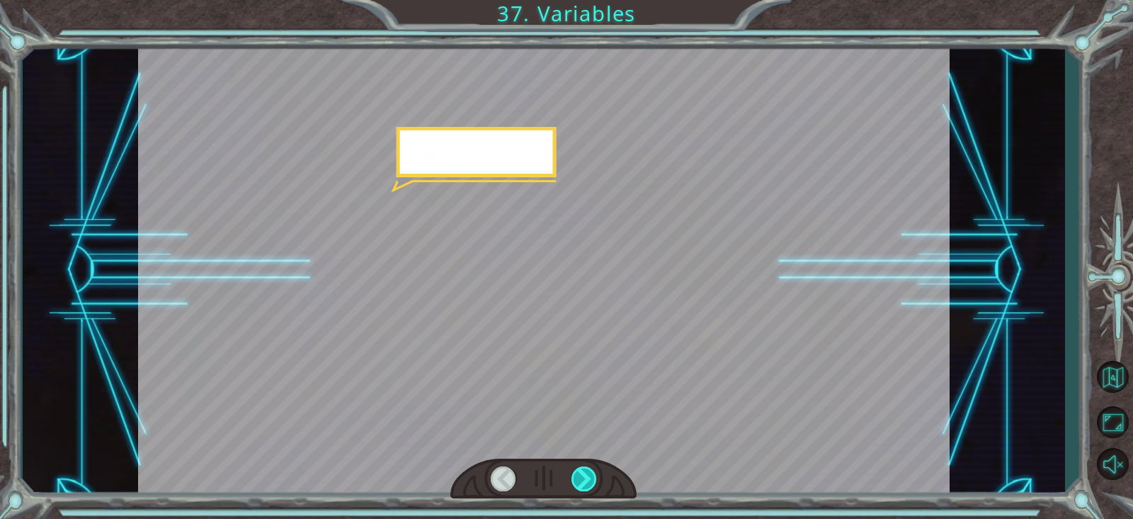
click at [591, 471] on div at bounding box center [585, 478] width 26 height 25
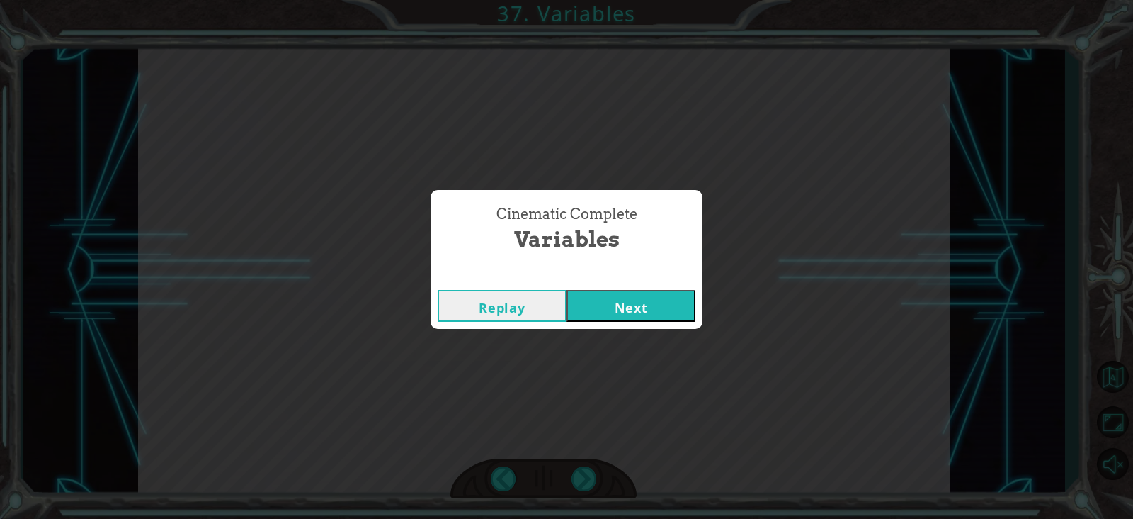
click at [646, 285] on div "Replay Next" at bounding box center [567, 306] width 272 height 46
click at [638, 300] on button "Next" at bounding box center [631, 306] width 129 height 32
